Goal: Register for event/course

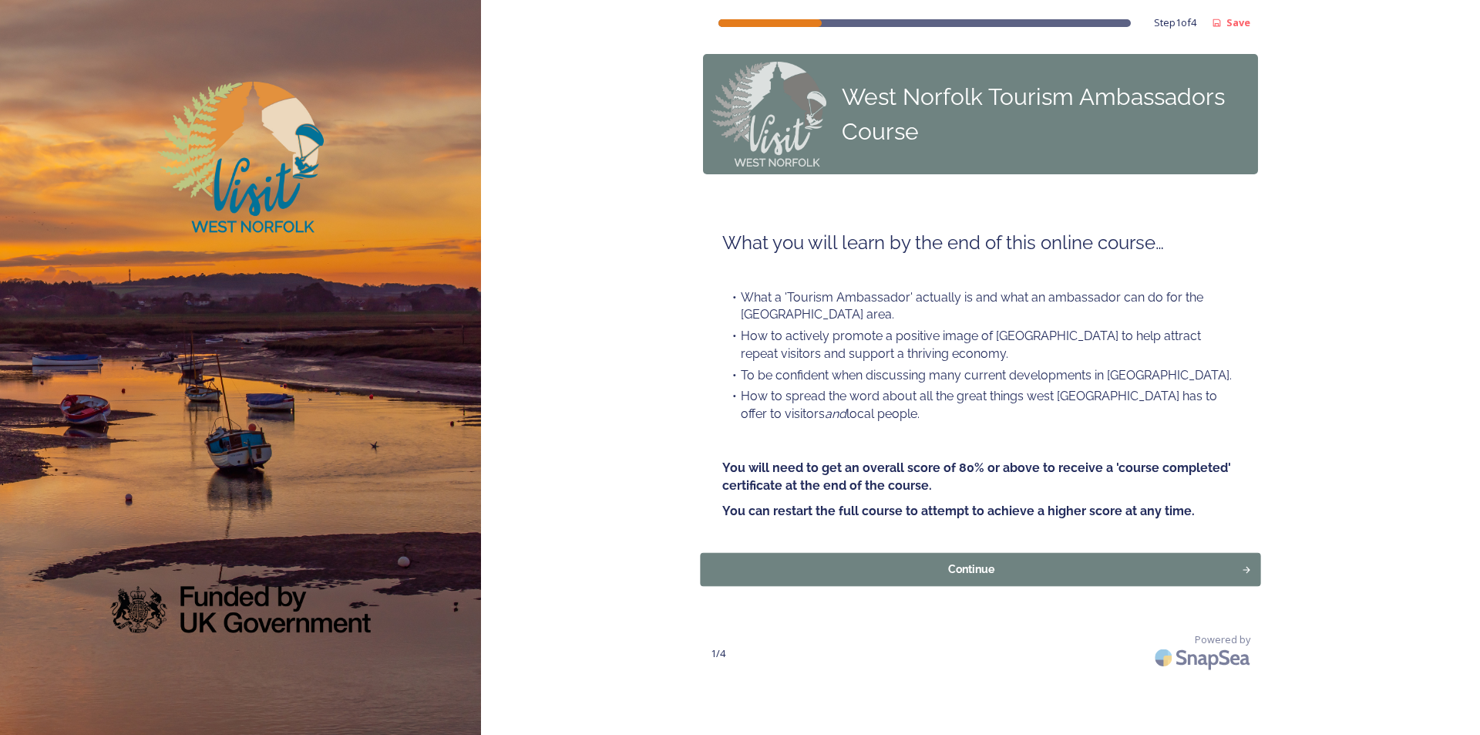
click at [1053, 571] on div "Continue" at bounding box center [971, 569] width 525 height 16
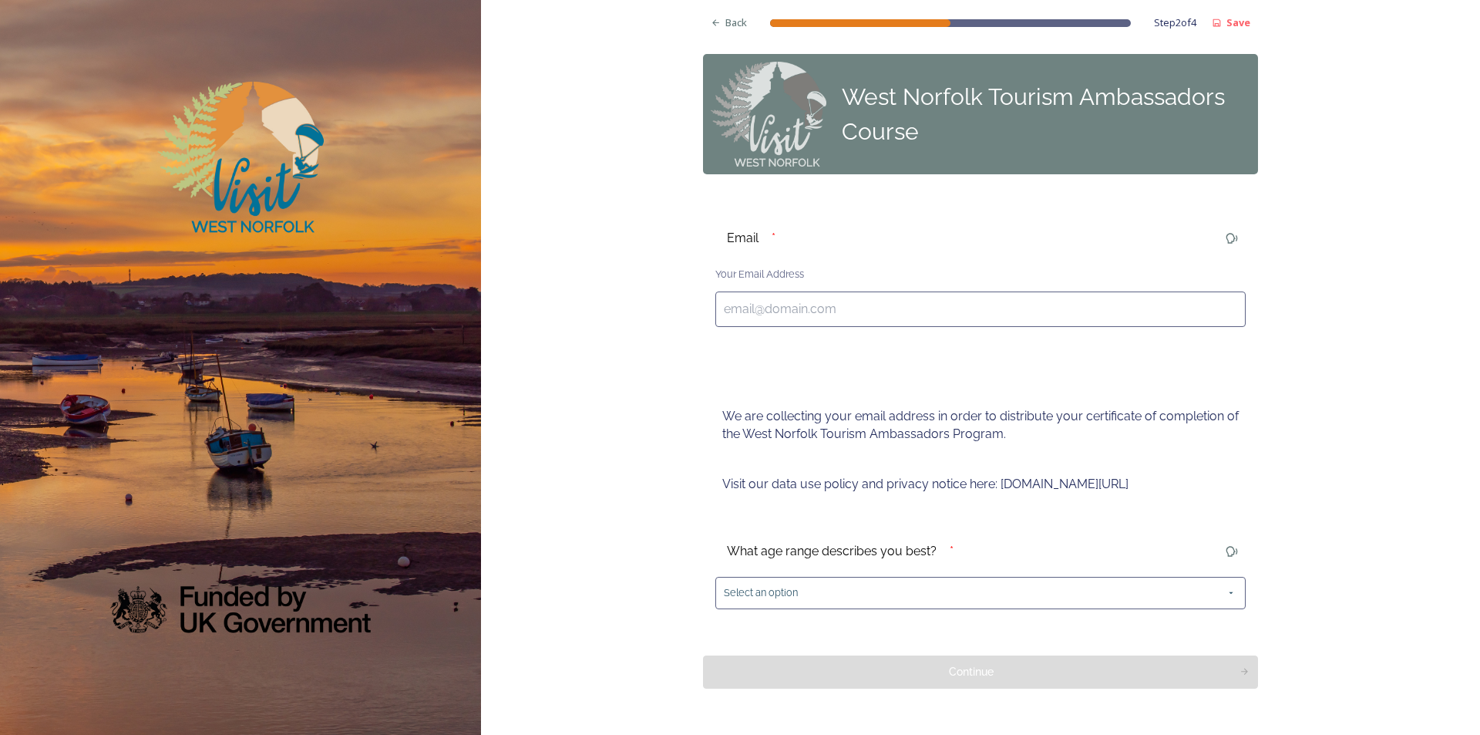
click at [875, 298] on input at bounding box center [980, 308] width 530 height 35
type input "[PERSON_NAME][EMAIL_ADDRESS][DOMAIN_NAME]"
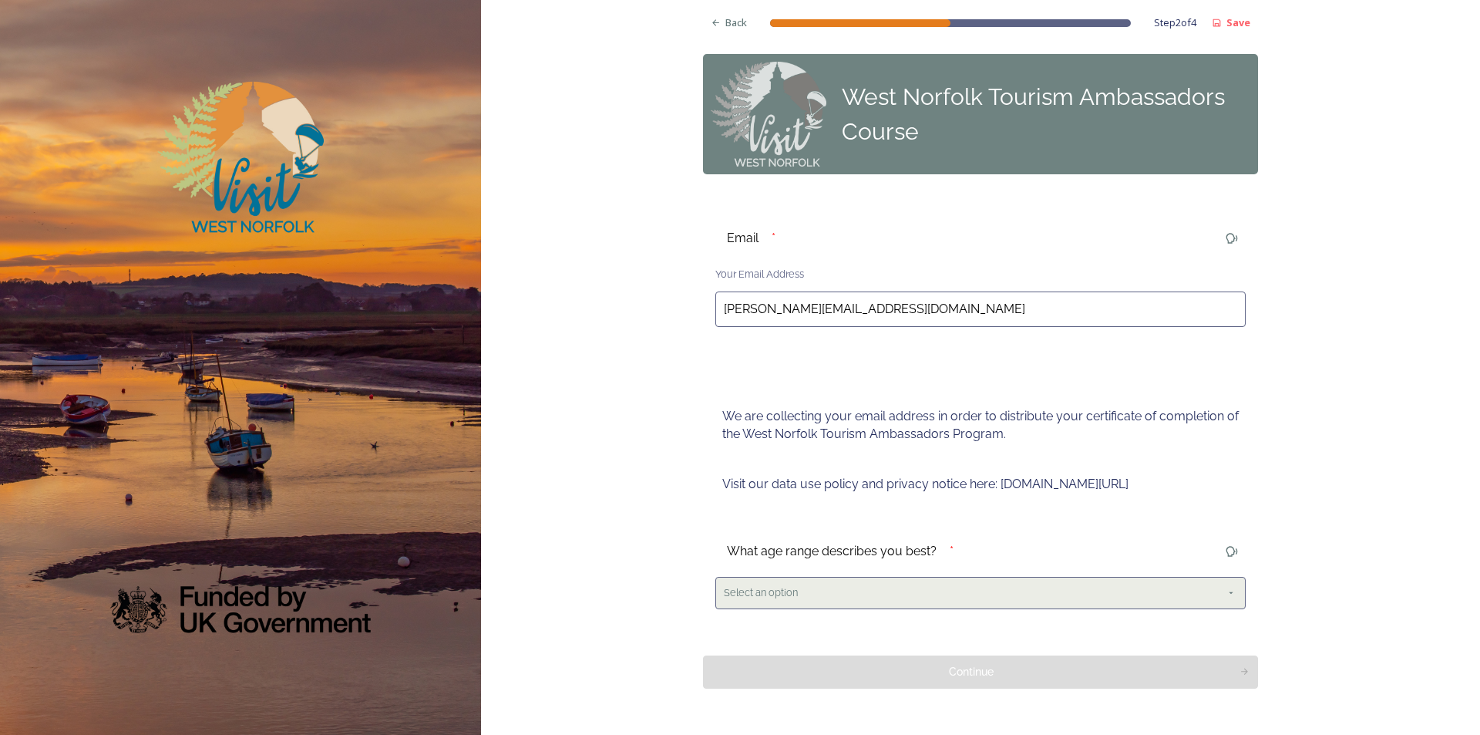
click at [763, 584] on div "Select an option" at bounding box center [980, 593] width 530 height 32
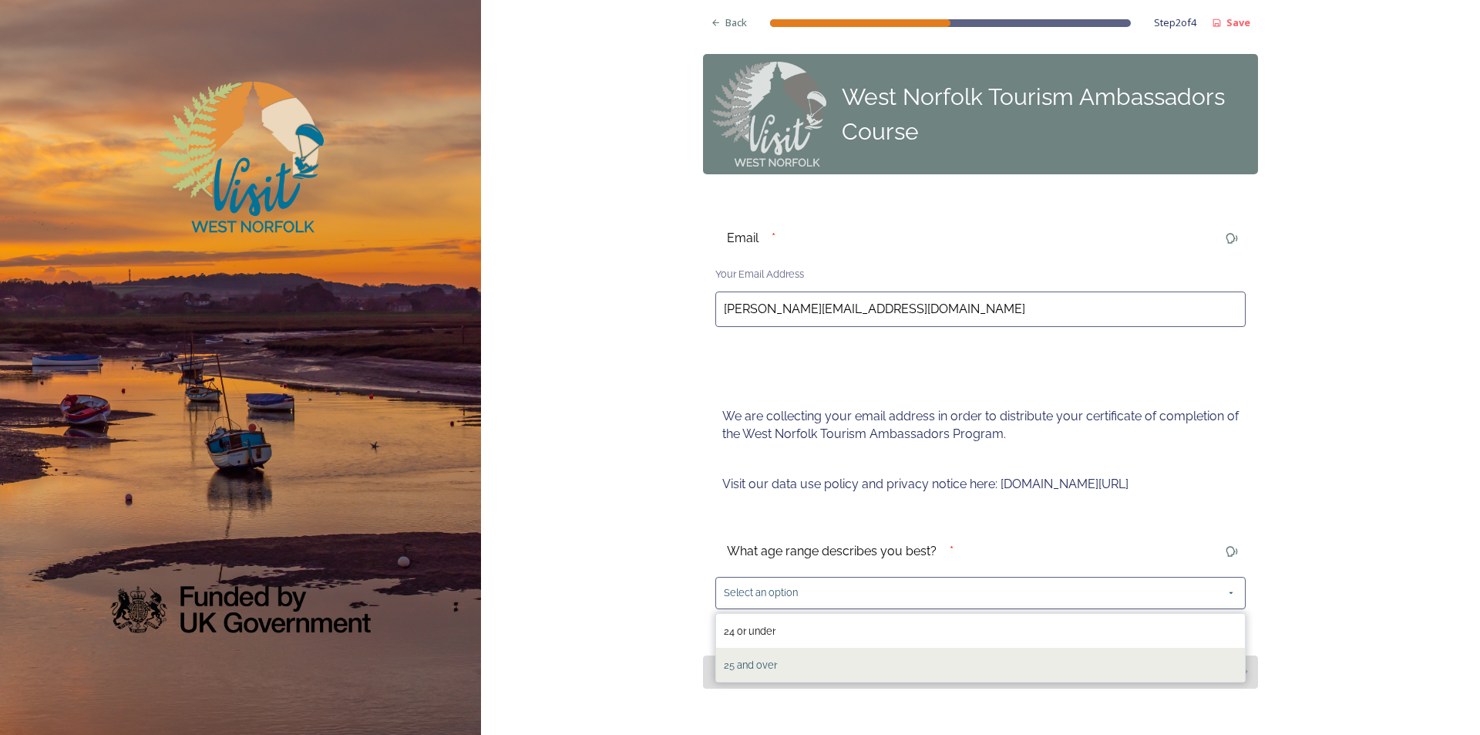
click at [751, 662] on span "25 and over" at bounding box center [750, 665] width 53 height 12
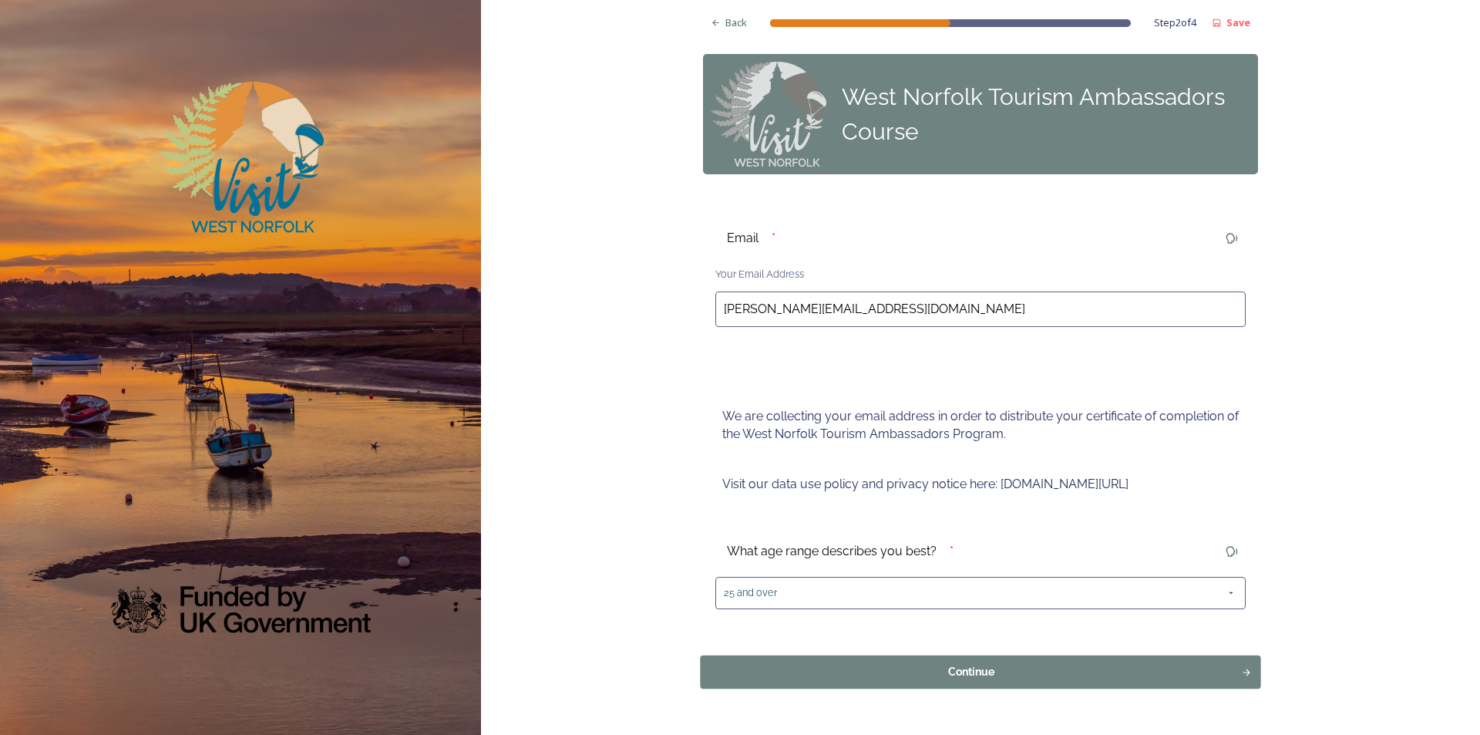
click at [930, 683] on button "Continue" at bounding box center [980, 670] width 560 height 33
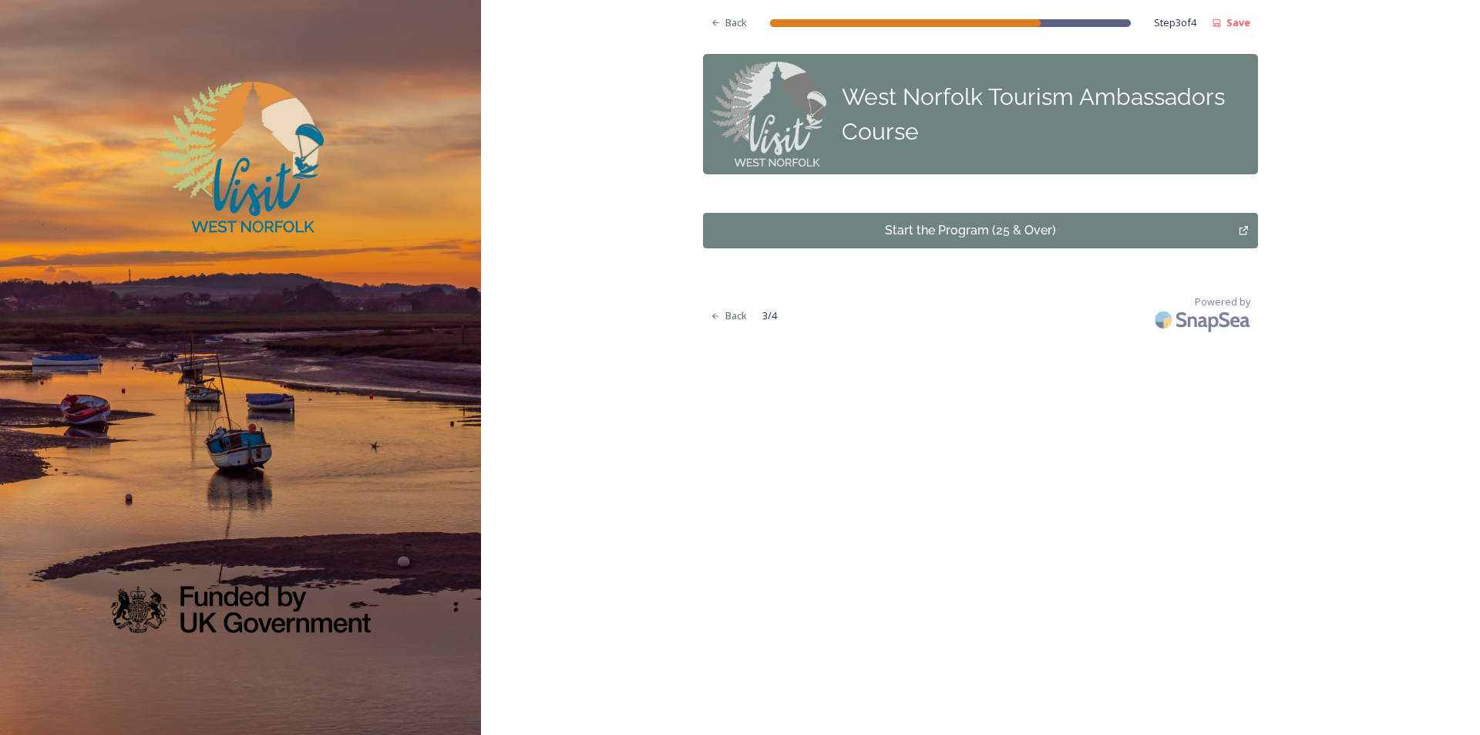
click at [1081, 235] on div "Start the Program (25 & Over)" at bounding box center [971, 230] width 519 height 19
